Goal: Contribute content: Add original content to the website for others to see

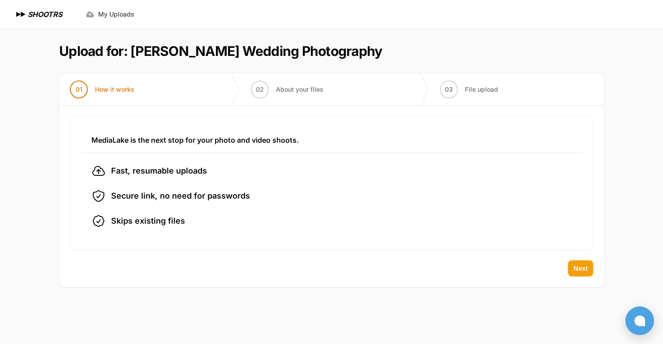
click at [582, 266] on span "Next" at bounding box center [580, 268] width 14 height 9
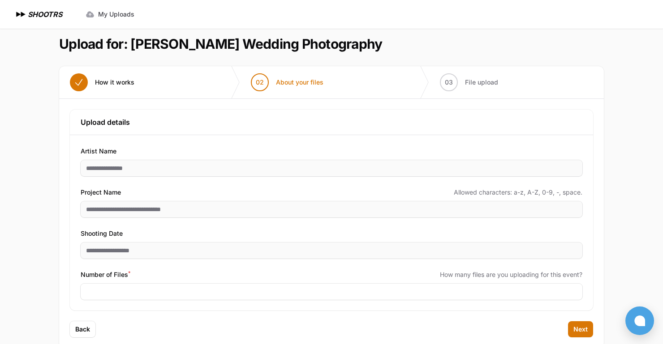
scroll to position [26, 0]
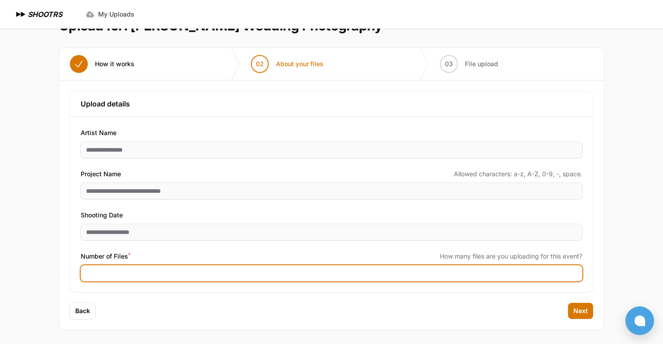
click at [112, 270] on input "Number of Files *" at bounding box center [332, 274] width 502 height 16
type input "****"
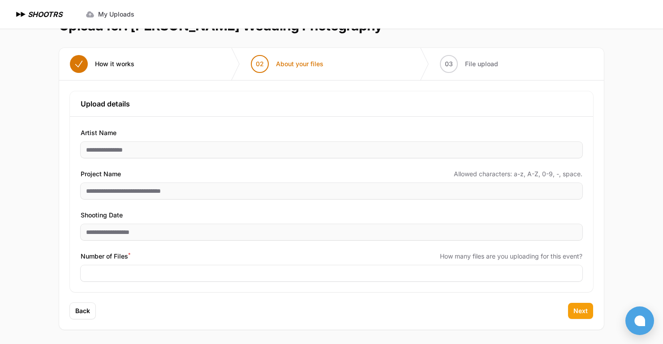
click at [584, 316] on button "Next" at bounding box center [580, 311] width 25 height 16
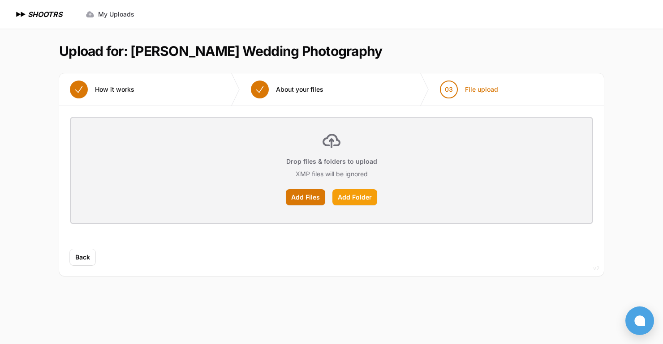
click at [354, 197] on label "Add Folder" at bounding box center [354, 197] width 45 height 16
click at [0, 0] on input "Add Folder" at bounding box center [0, 0] width 0 height 0
